Goal: Information Seeking & Learning: Learn about a topic

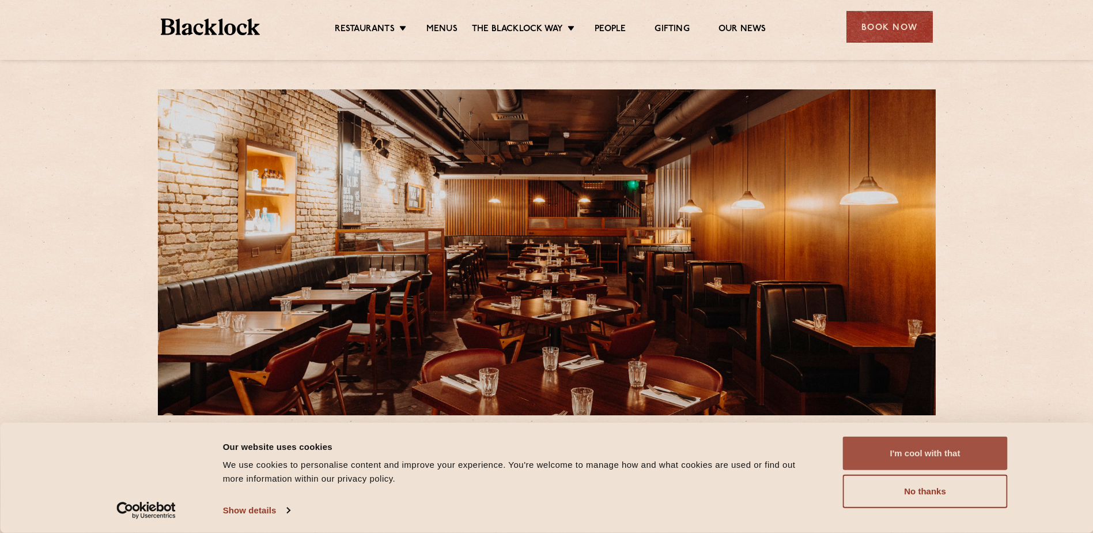
click at [893, 442] on button "I'm cool with that" at bounding box center [925, 452] width 165 height 33
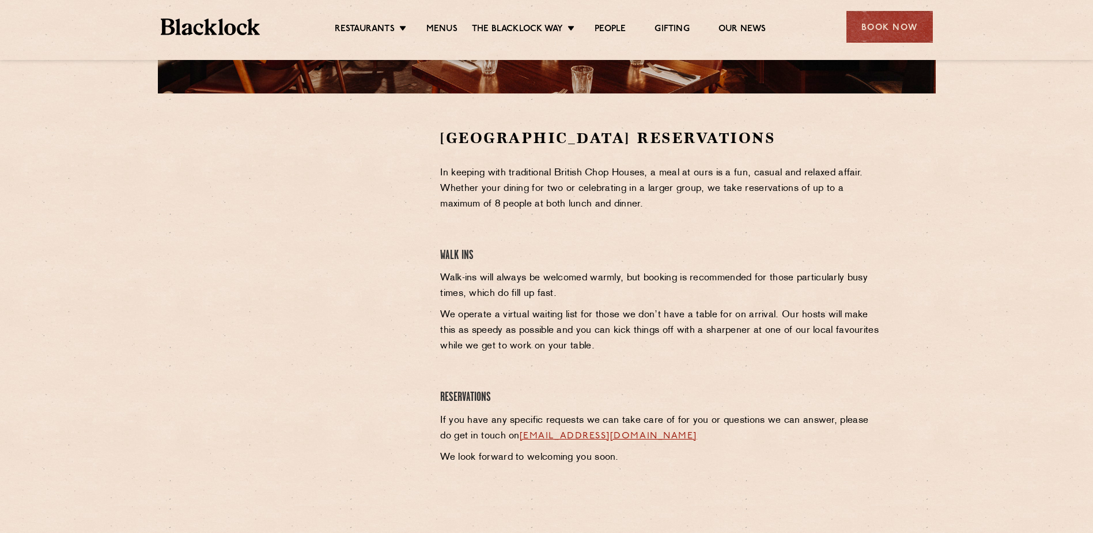
scroll to position [346, 0]
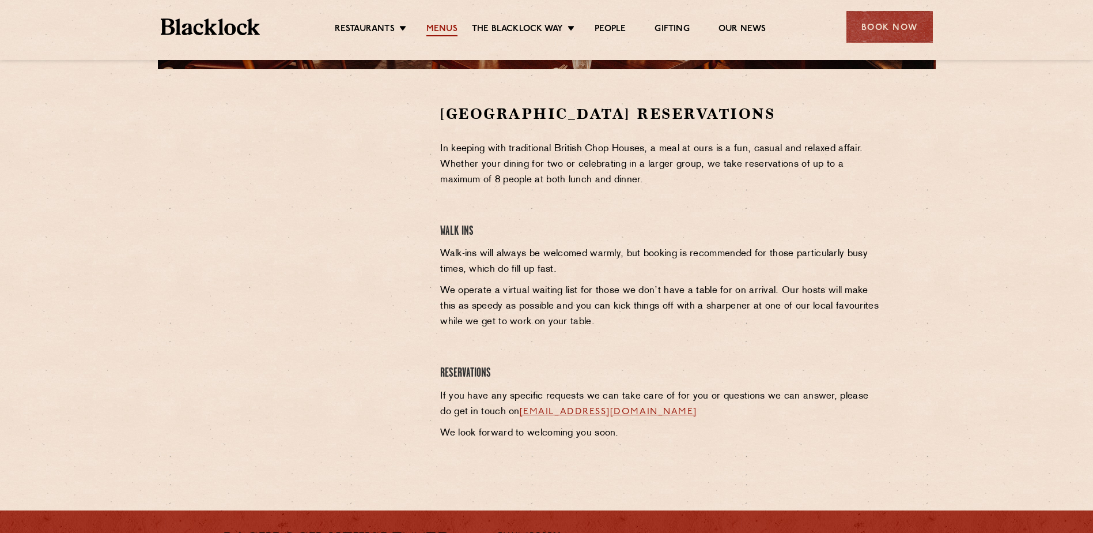
click at [440, 26] on link "Menus" at bounding box center [442, 30] width 31 height 13
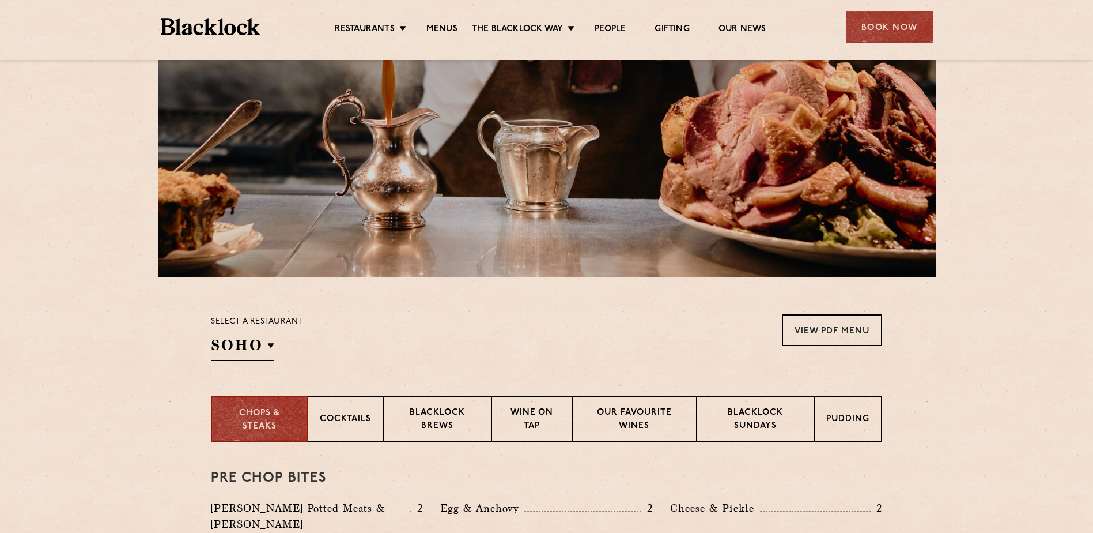
scroll to position [288, 0]
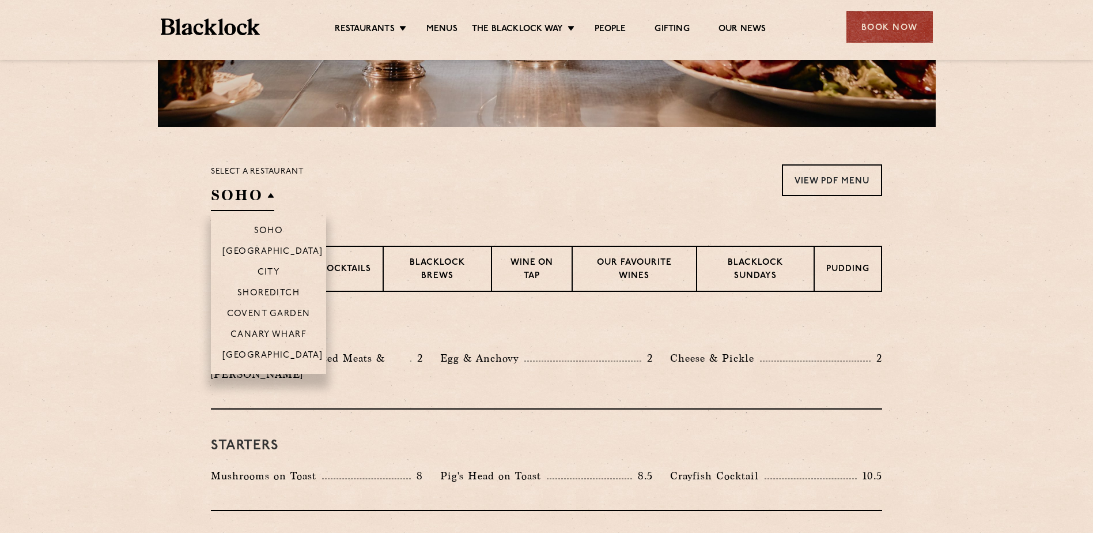
click at [262, 202] on h2 "SOHO" at bounding box center [242, 198] width 63 height 26
click at [265, 308] on li "Covent Garden" at bounding box center [268, 313] width 115 height 21
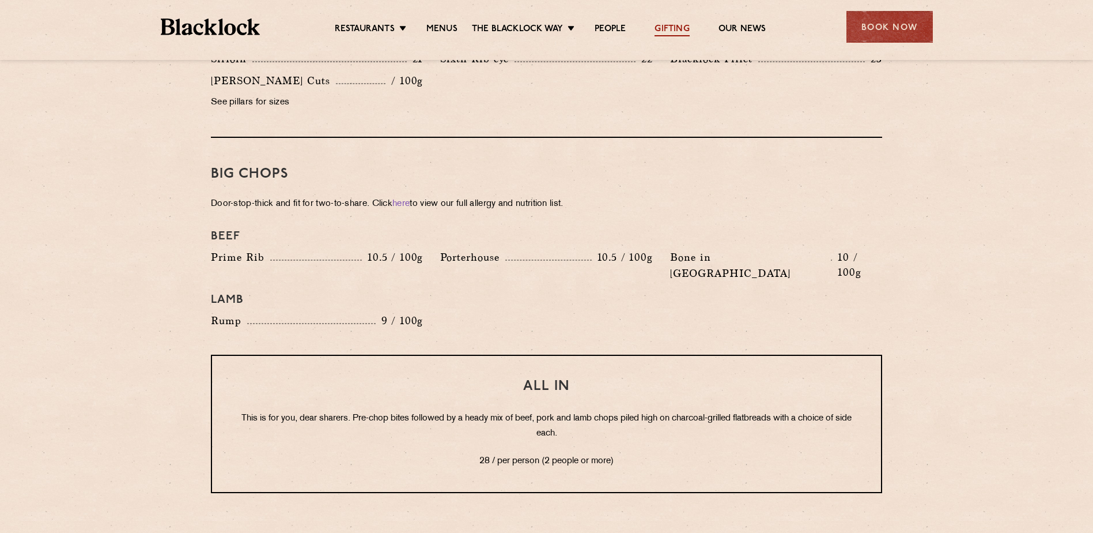
scroll to position [1210, 0]
